Goal: Obtain resource: Download file/media

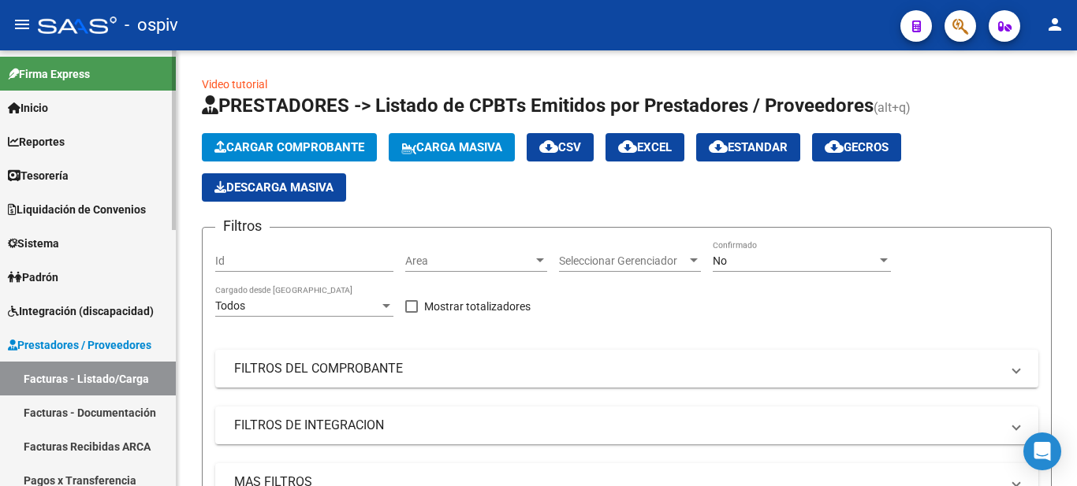
click at [87, 138] on link "Reportes" at bounding box center [88, 142] width 176 height 34
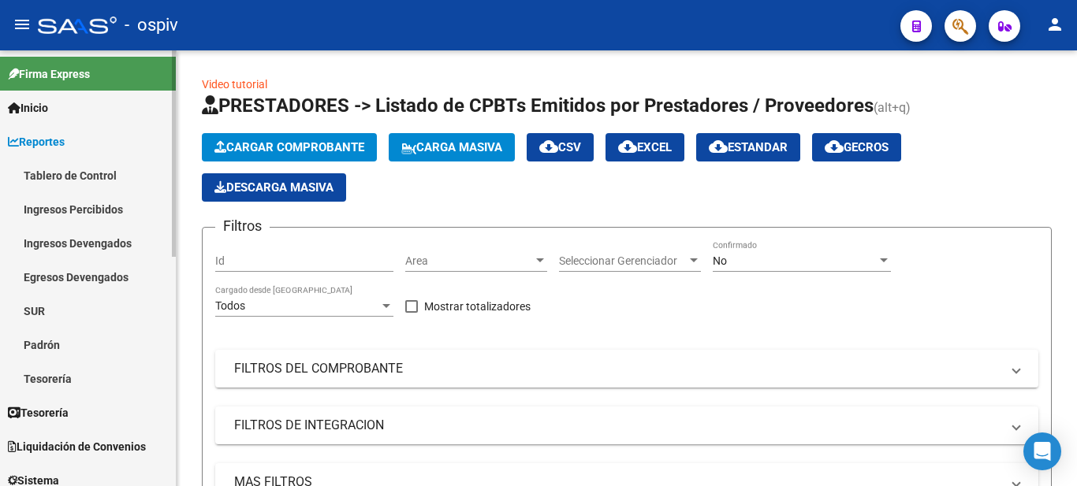
click at [83, 206] on link "Ingresos Percibidos" at bounding box center [88, 209] width 176 height 34
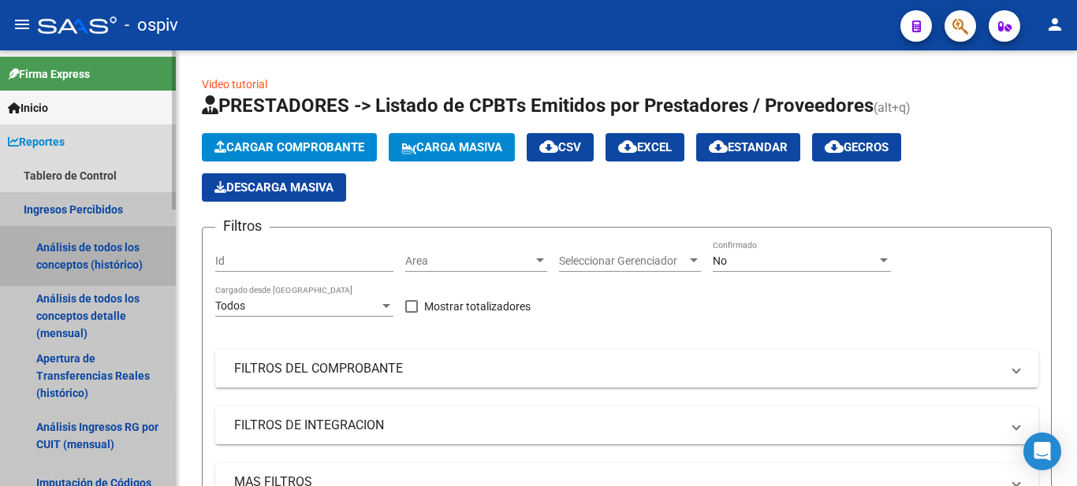
click at [105, 257] on link "Análisis de todos los conceptos (histórico)" at bounding box center [88, 256] width 176 height 60
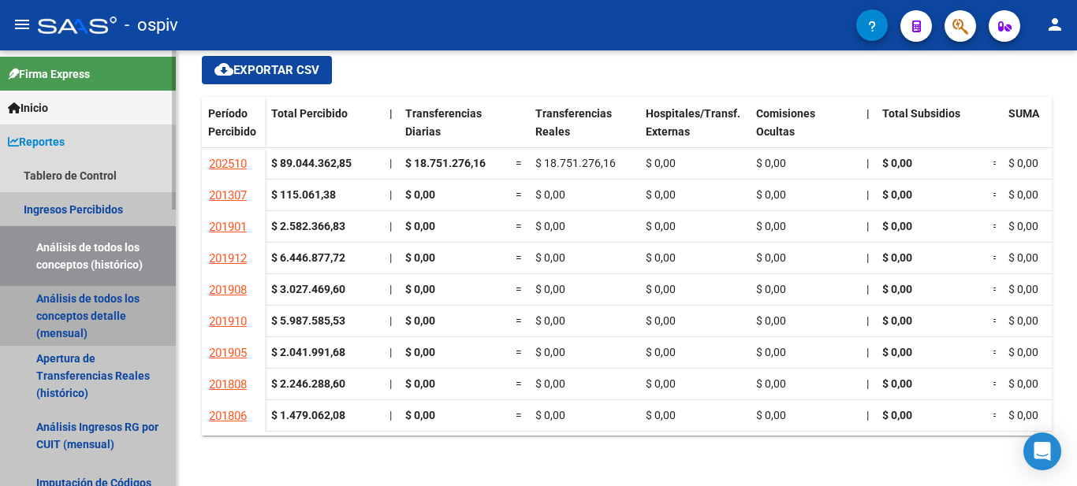
click at [74, 306] on link "Análisis de todos los conceptos detalle (mensual)" at bounding box center [88, 316] width 176 height 60
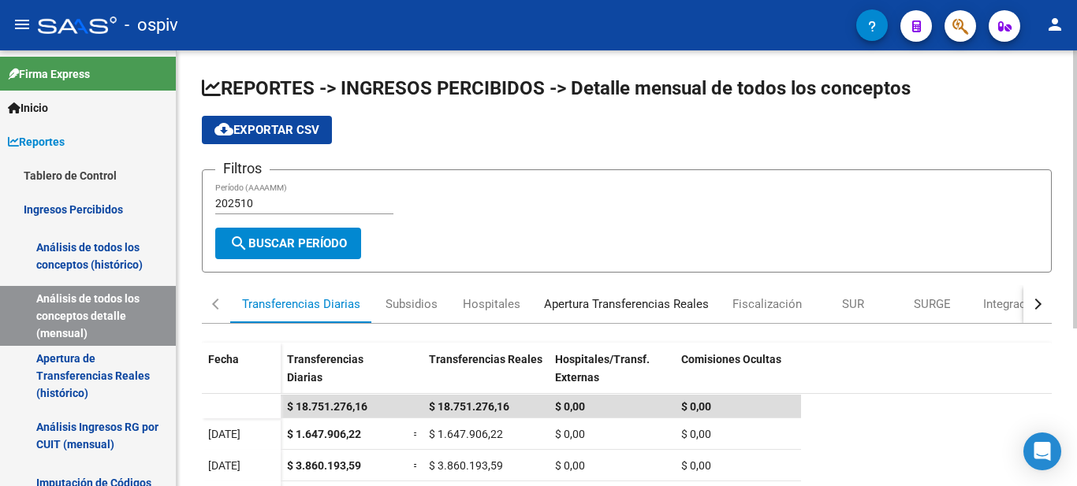
click at [635, 306] on div "Apertura Transferencias Reales" at bounding box center [626, 304] width 165 height 17
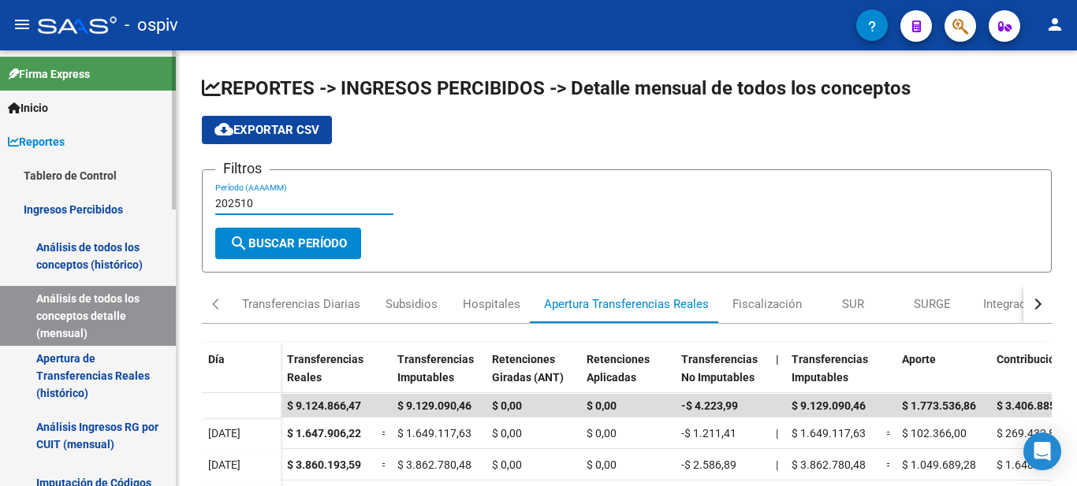
drag, startPoint x: 266, startPoint y: 206, endPoint x: 26, endPoint y: 180, distance: 241.1
click at [40, 184] on mat-sidenav-container "Firma Express Inicio Calendario SSS Instructivos Contacto OS Reportes Tablero d…" at bounding box center [538, 268] width 1077 height 436
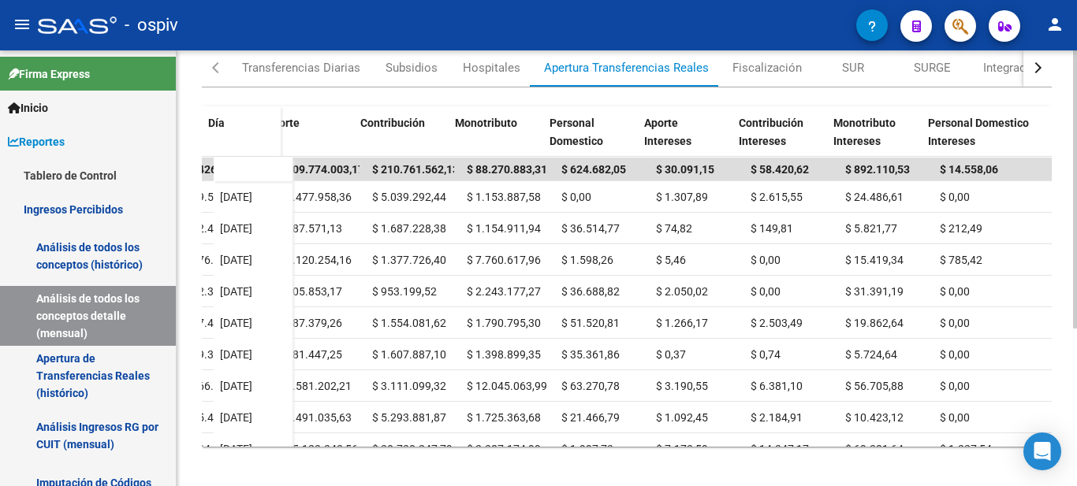
scroll to position [0, 636]
type input "202509"
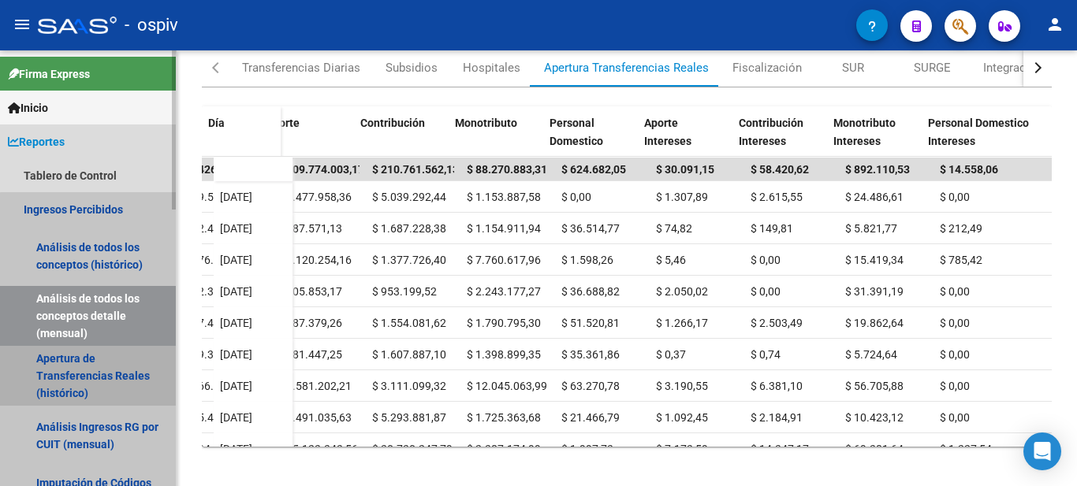
click at [102, 374] on link "Apertura de Transferencias Reales (histórico)" at bounding box center [88, 376] width 176 height 60
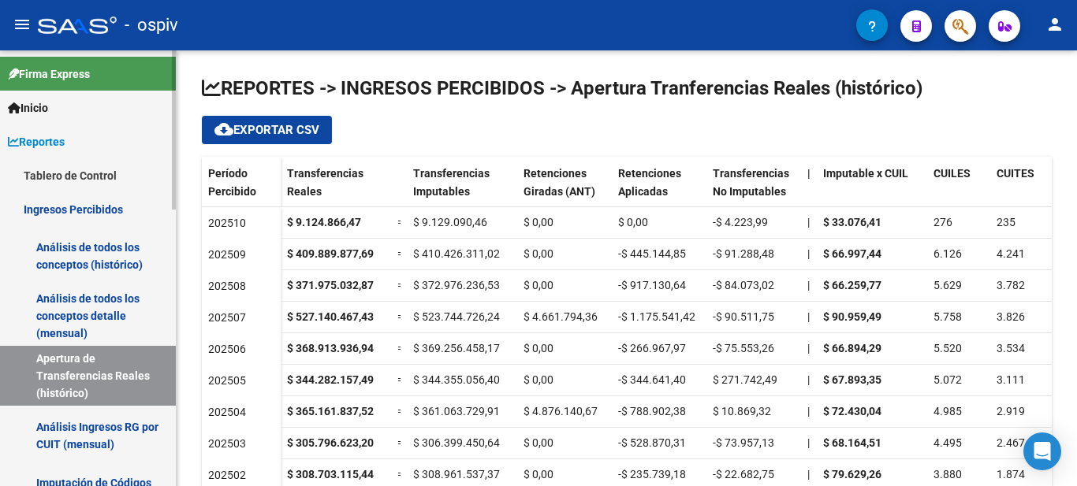
scroll to position [79, 0]
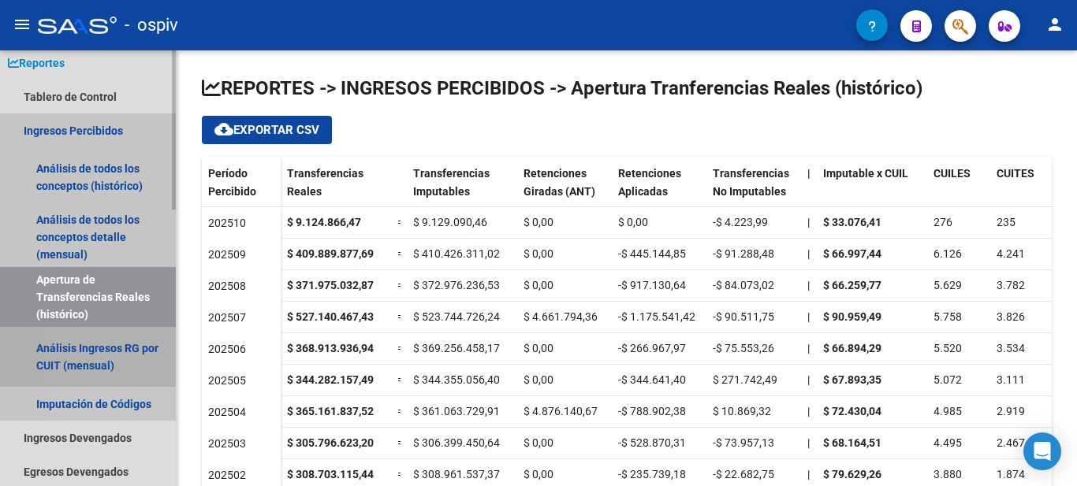
click at [102, 349] on link "Análisis Ingresos RG por CUIT (mensual)" at bounding box center [88, 357] width 176 height 60
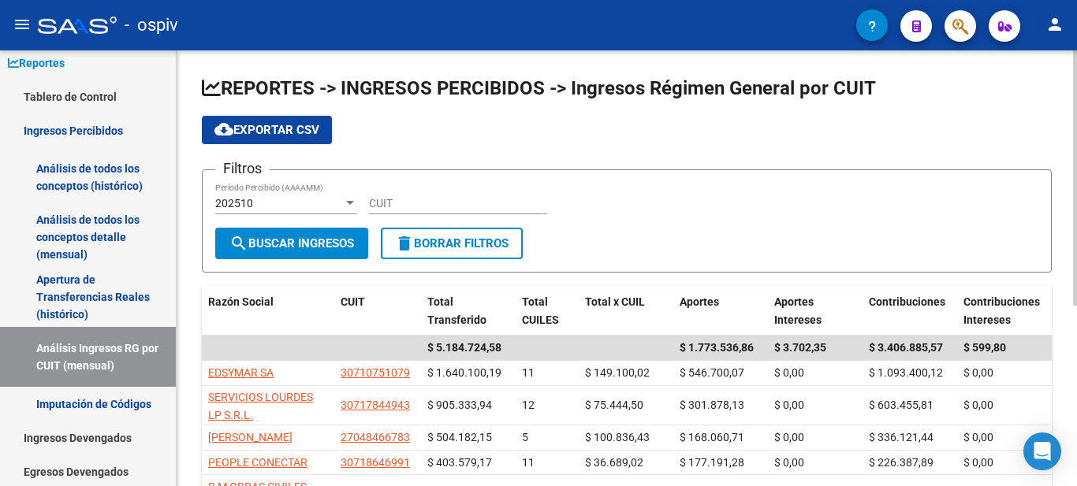
click at [275, 198] on div "202510" at bounding box center [279, 203] width 128 height 13
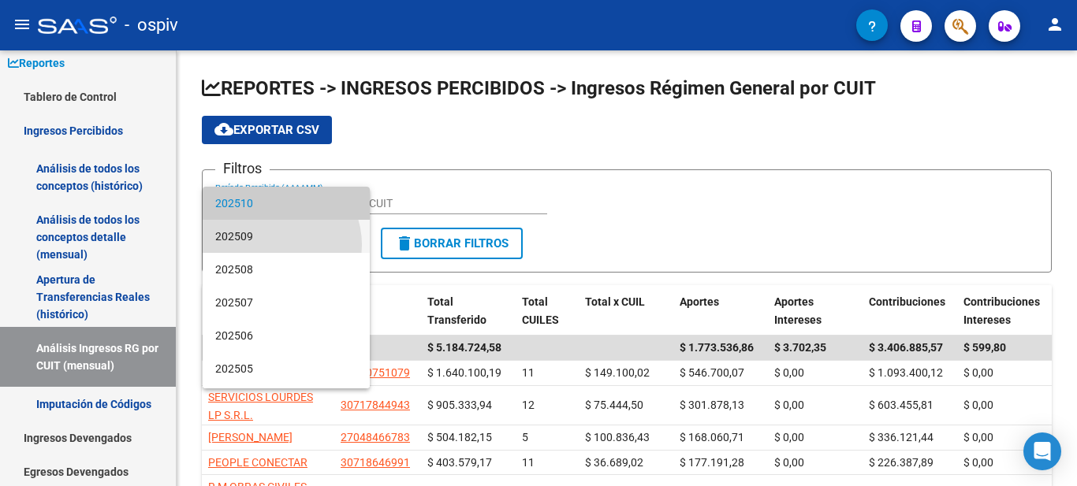
click at [273, 246] on span "202509" at bounding box center [286, 236] width 142 height 33
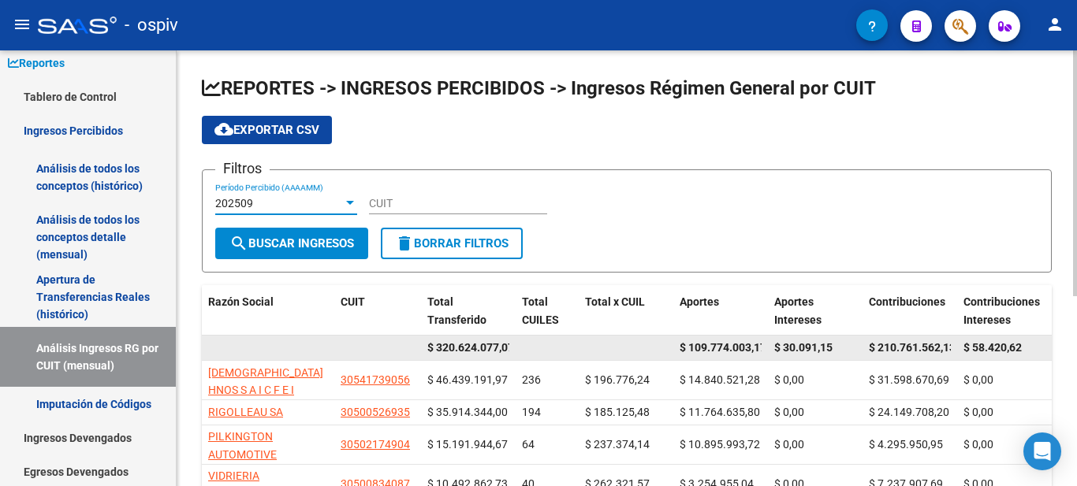
scroll to position [79, 0]
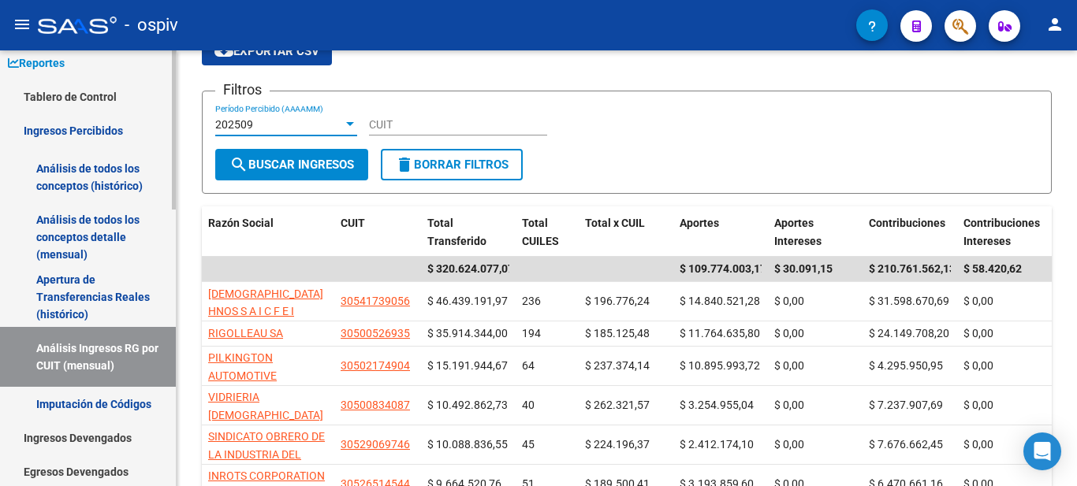
click at [132, 405] on link "Imputación de Códigos" at bounding box center [88, 404] width 176 height 34
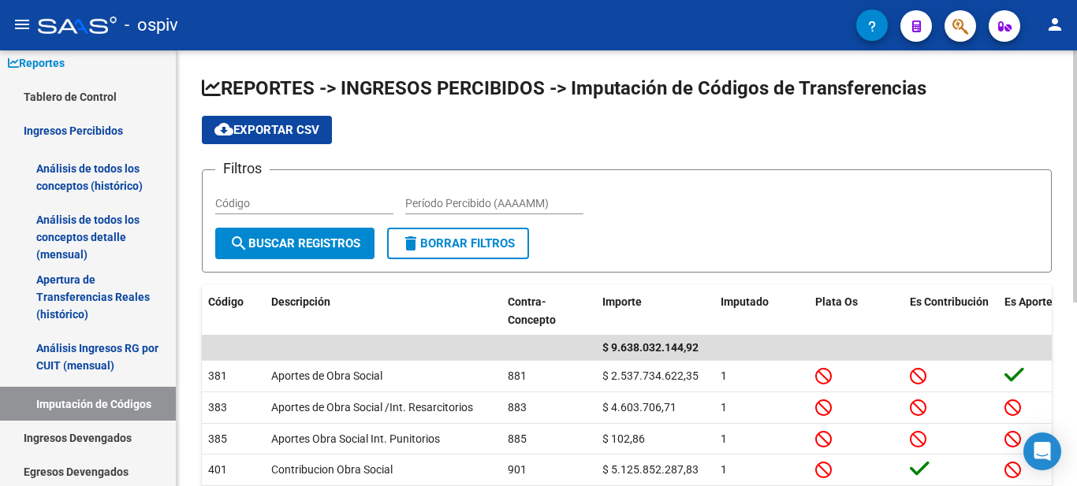
click at [483, 213] on div "Período Percibido (AAAAMM)" at bounding box center [494, 199] width 178 height 32
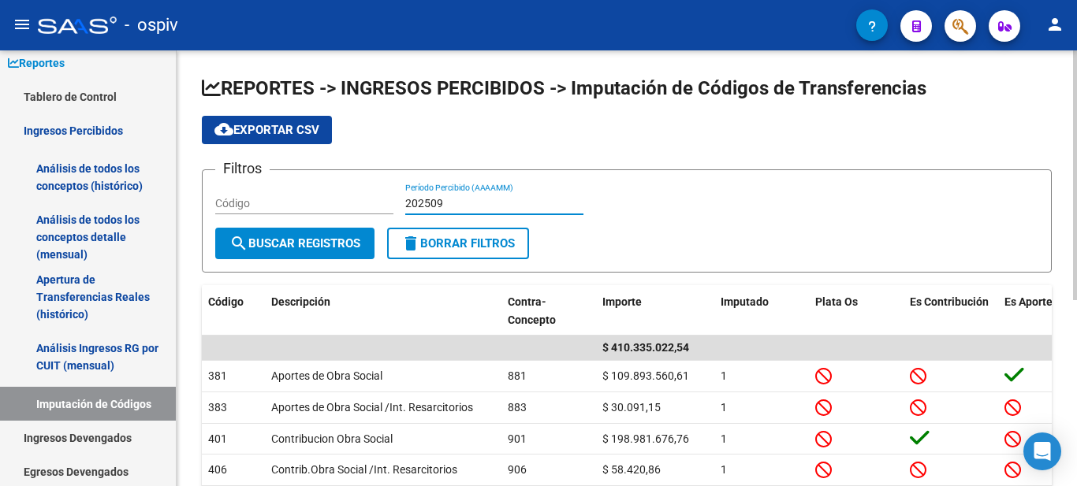
click at [322, 248] on span "search Buscar Registros" at bounding box center [294, 243] width 131 height 14
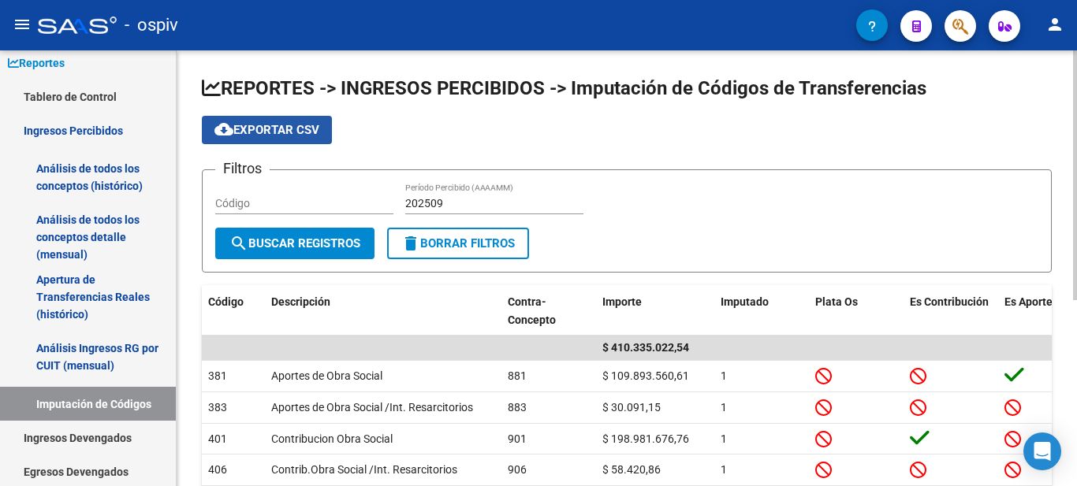
click at [255, 136] on span "cloud_download Exportar CSV" at bounding box center [266, 130] width 105 height 14
click at [471, 202] on input "202509" at bounding box center [494, 203] width 178 height 13
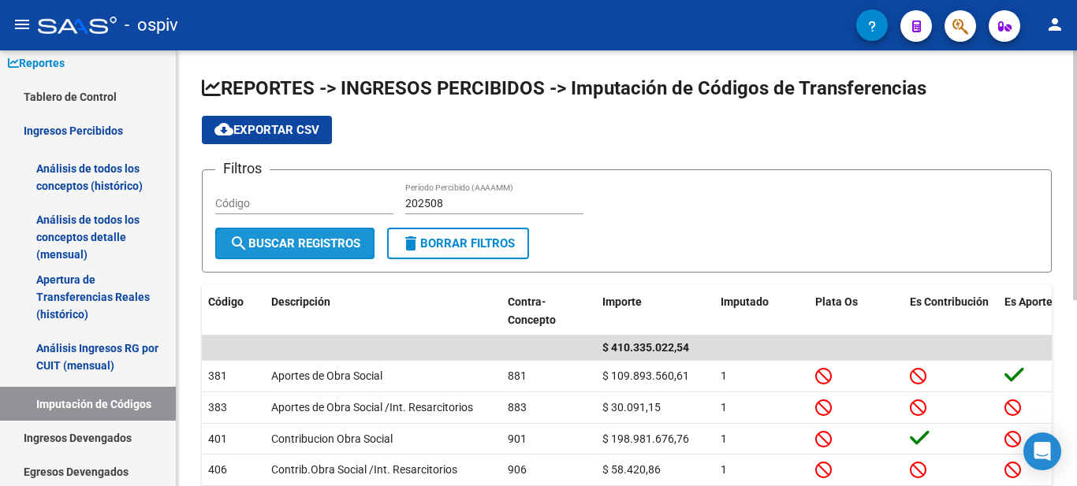
click at [337, 246] on span "search Buscar Registros" at bounding box center [294, 243] width 131 height 14
click at [276, 133] on span "cloud_download Exportar CSV" at bounding box center [266, 130] width 105 height 14
click at [454, 201] on input "202508" at bounding box center [494, 203] width 178 height 13
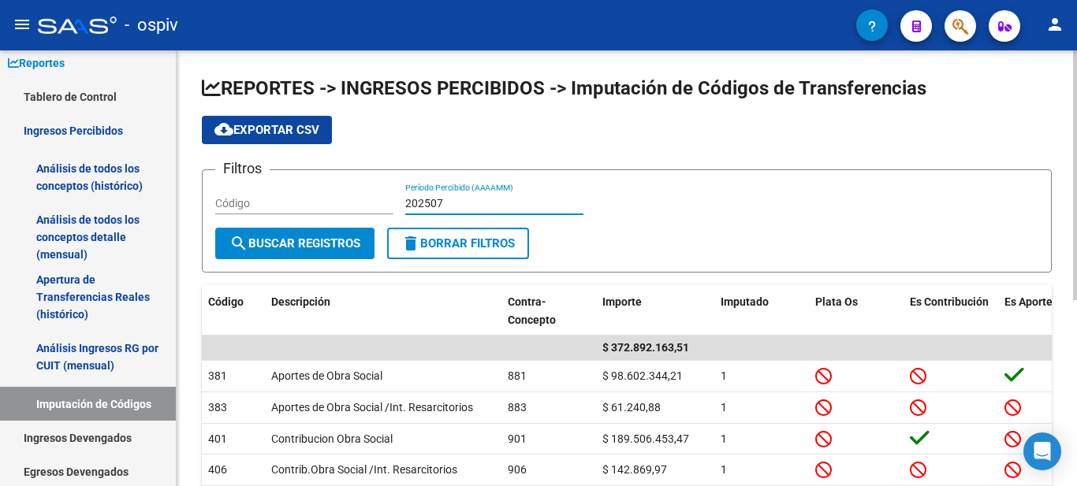
click at [287, 239] on span "search Buscar Registros" at bounding box center [294, 243] width 131 height 14
click at [279, 133] on span "cloud_download Exportar CSV" at bounding box center [266, 130] width 105 height 14
click at [460, 197] on input "202507" at bounding box center [494, 203] width 178 height 13
click at [288, 252] on button "search Buscar Registros" at bounding box center [294, 244] width 159 height 32
click at [292, 132] on span "cloud_download Exportar CSV" at bounding box center [266, 130] width 105 height 14
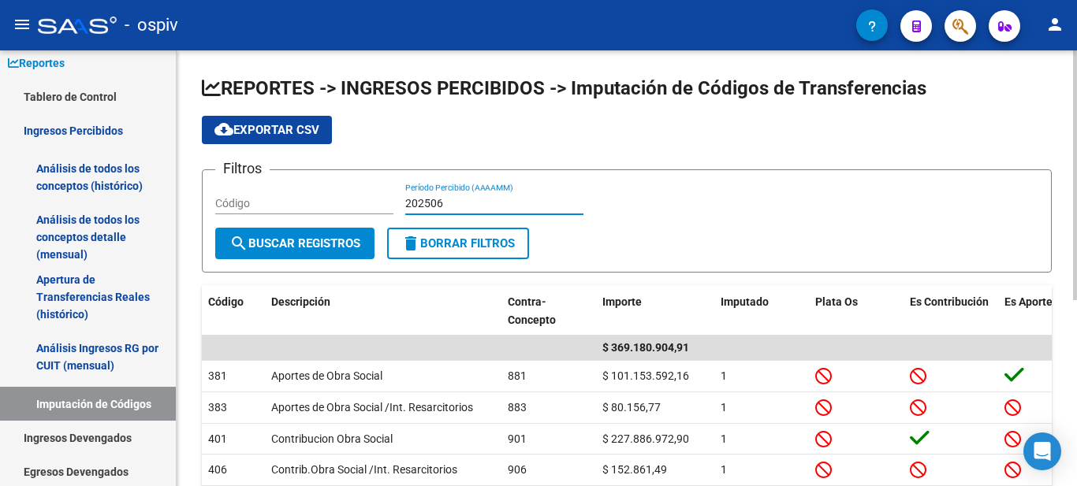
click at [467, 199] on input "202506" at bounding box center [494, 203] width 178 height 13
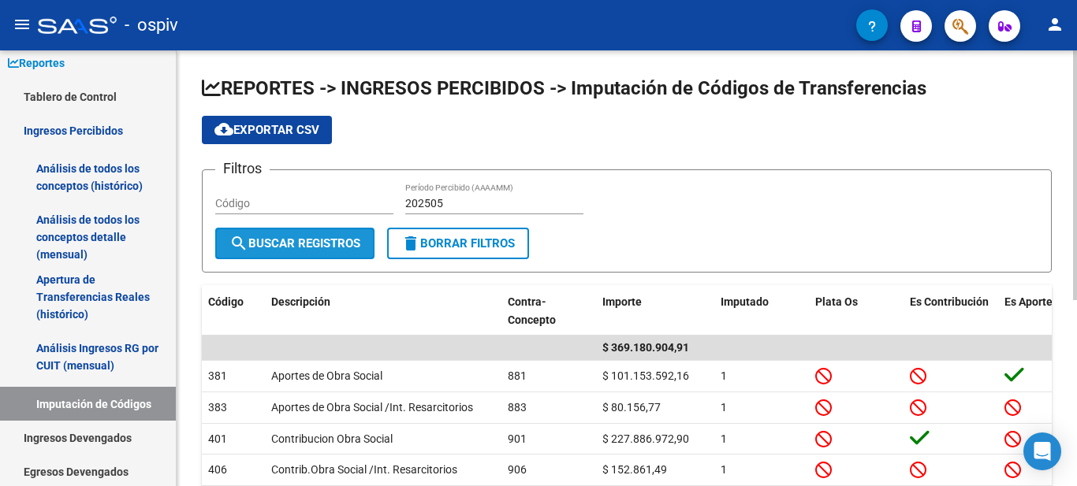
click at [319, 242] on span "search Buscar Registros" at bounding box center [294, 243] width 131 height 14
click at [319, 132] on span "cloud_download Exportar CSV" at bounding box center [266, 130] width 105 height 14
click at [465, 202] on input "202505" at bounding box center [494, 203] width 178 height 13
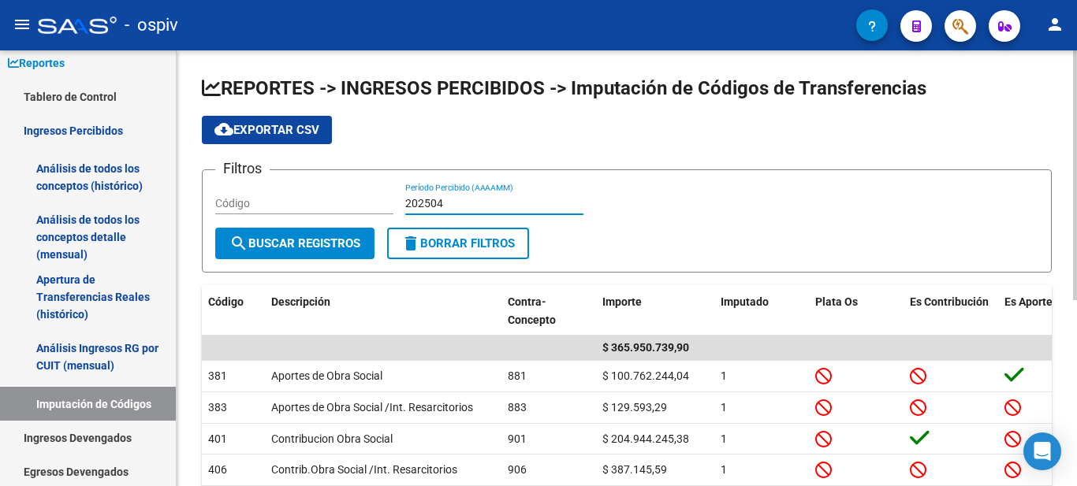
click at [304, 135] on span "cloud_download Exportar CSV" at bounding box center [266, 130] width 105 height 14
click at [494, 195] on div "202504 Período Percibido (AAAAMM)" at bounding box center [494, 199] width 178 height 32
click at [282, 124] on span "cloud_download Exportar CSV" at bounding box center [266, 130] width 105 height 14
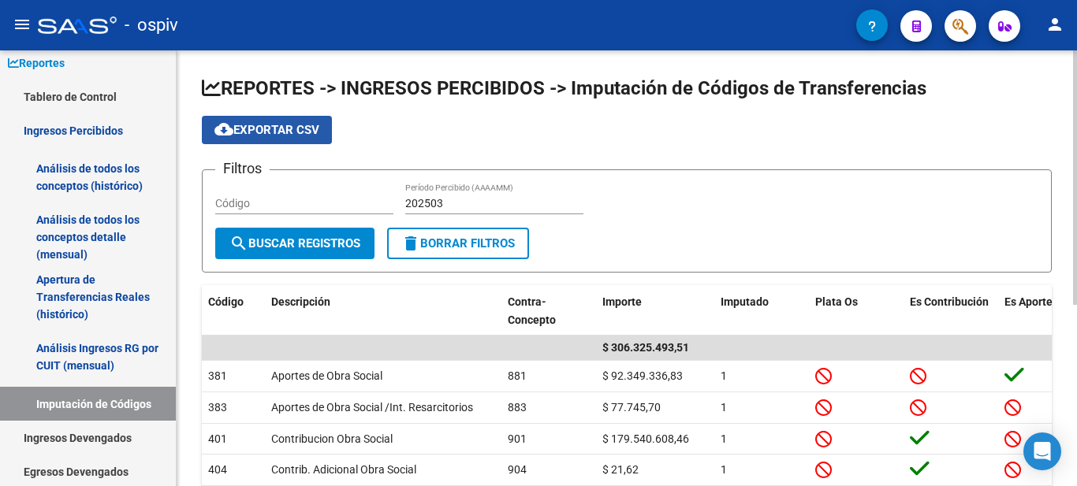
click at [306, 128] on span "cloud_download Exportar CSV" at bounding box center [266, 130] width 105 height 14
click at [525, 207] on input "202503" at bounding box center [494, 203] width 178 height 13
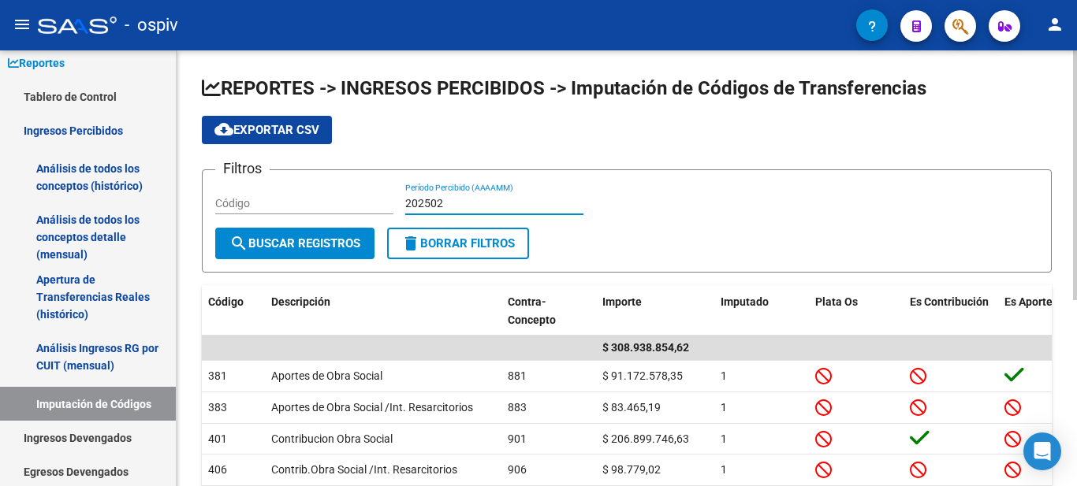
click at [304, 130] on span "cloud_download Exportar CSV" at bounding box center [266, 130] width 105 height 14
drag, startPoint x: 486, startPoint y: 212, endPoint x: 487, endPoint y: 201, distance: 11.1
click at [486, 212] on div "202502 Período Percibido (AAAAMM)" at bounding box center [494, 199] width 178 height 32
click at [487, 201] on input "202502" at bounding box center [494, 203] width 178 height 13
type input "202501"
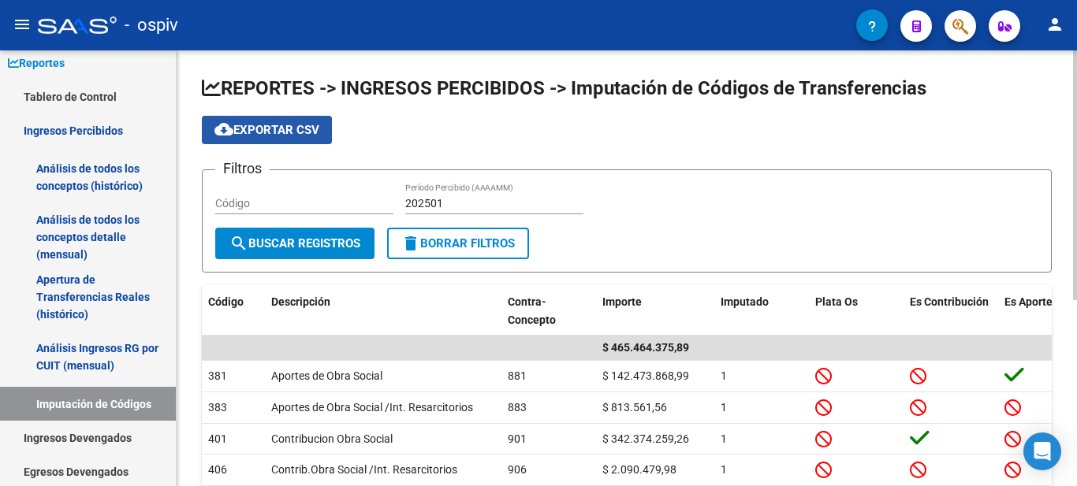
click at [283, 122] on button "cloud_download Exportar CSV" at bounding box center [267, 130] width 130 height 28
